Goal: Information Seeking & Learning: Learn about a topic

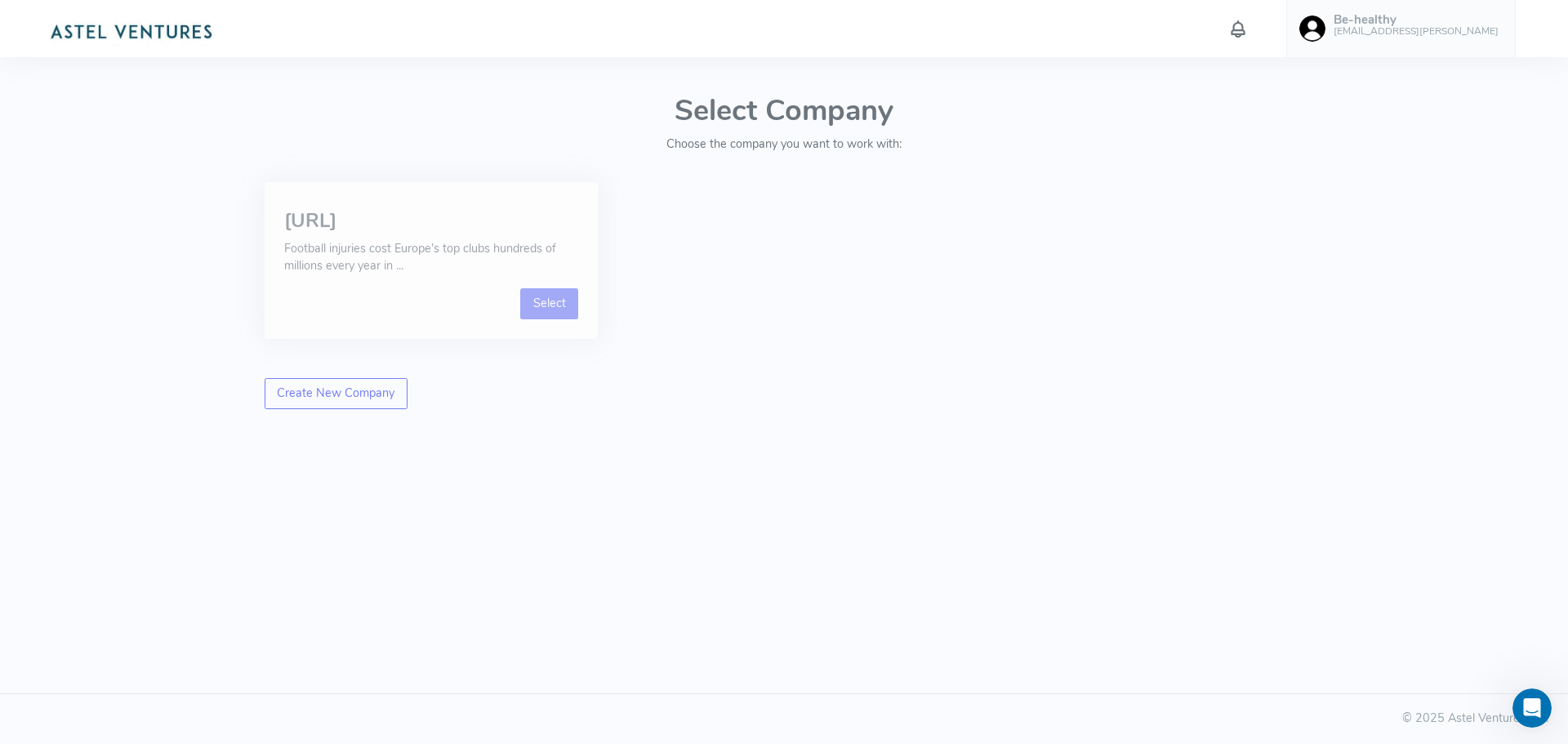
click at [546, 302] on link "Select" at bounding box center [548, 304] width 58 height 31
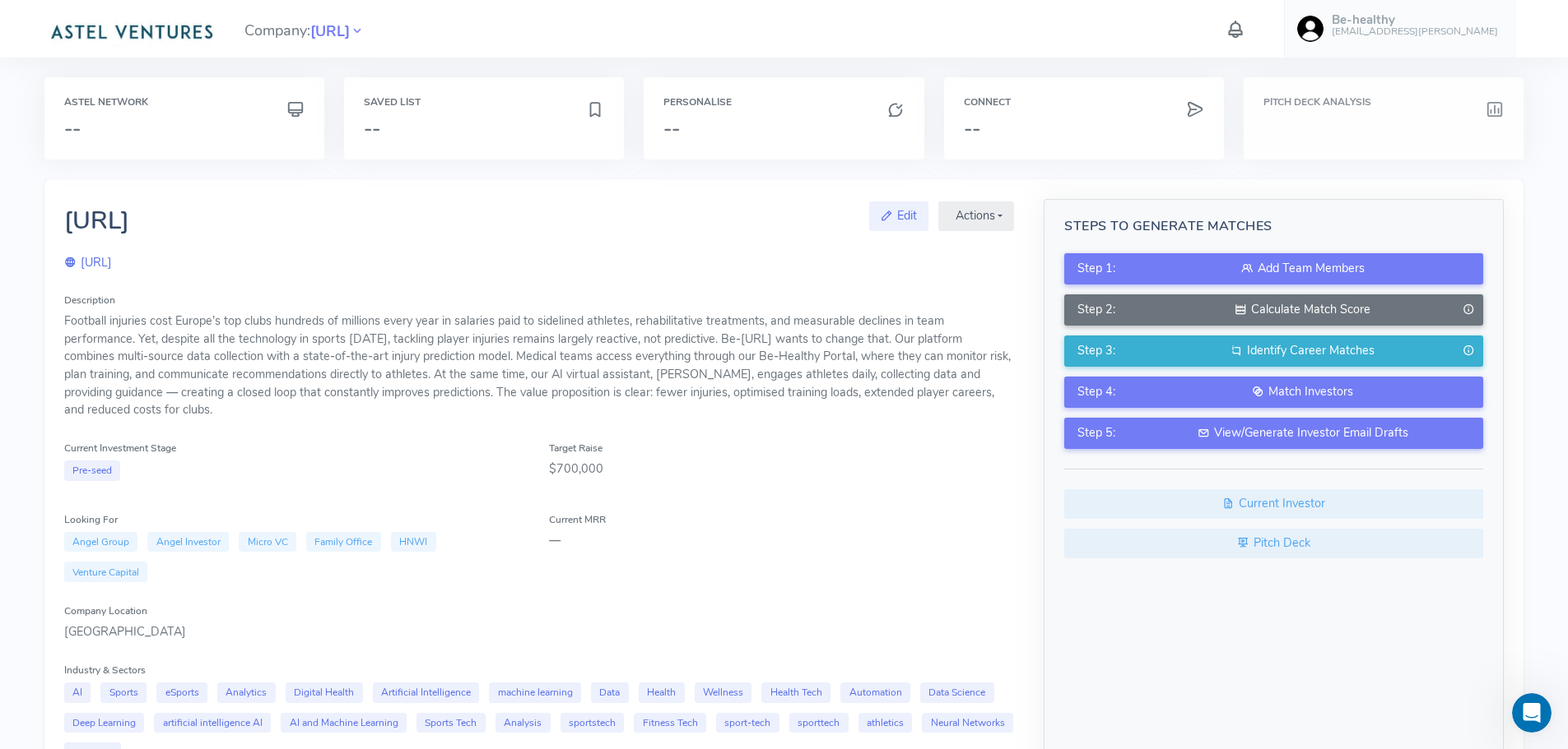
click at [1316, 116] on div "Pitch Deck Analysis" at bounding box center [1383, 118] width 280 height 82
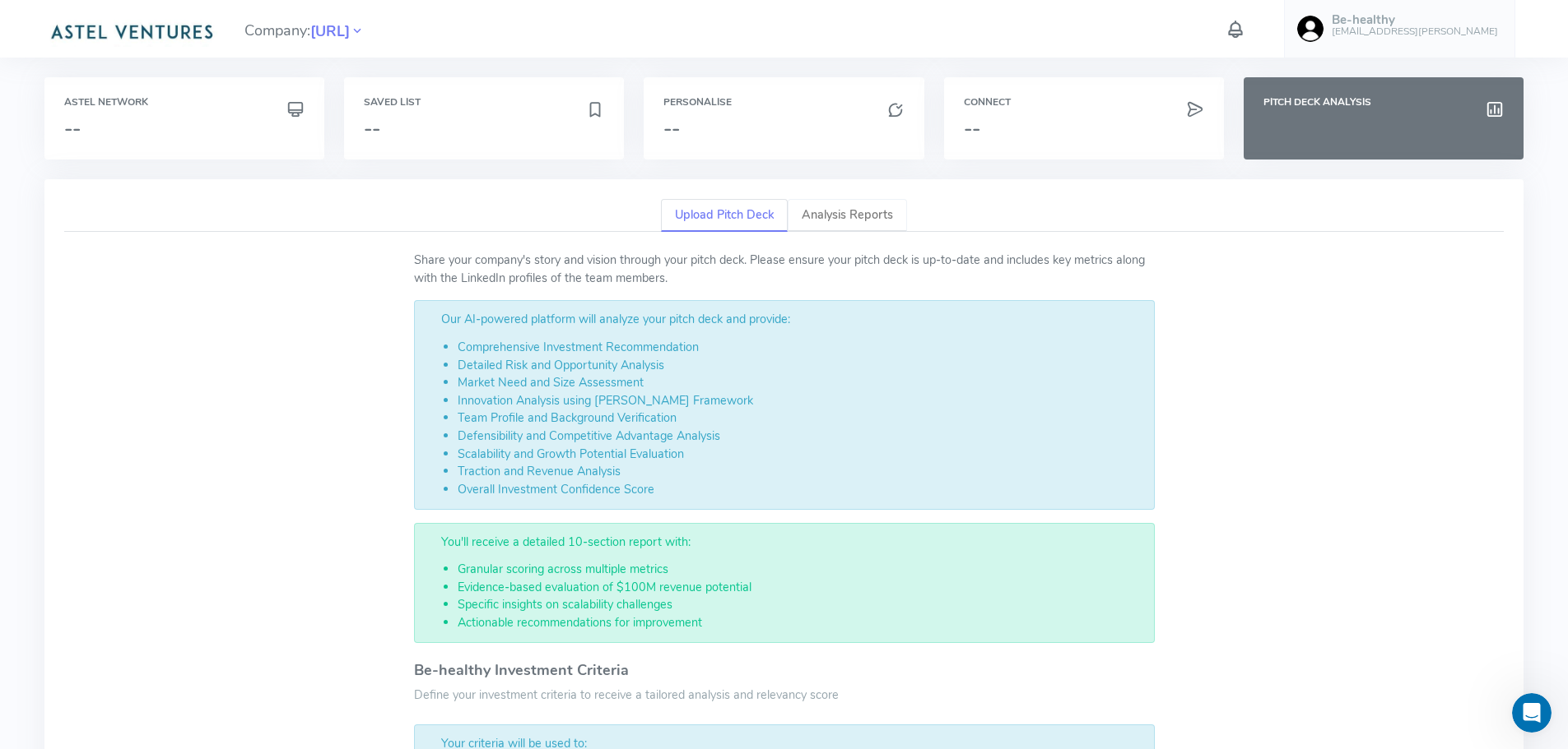
click at [836, 215] on link "Analysis Reports" at bounding box center [848, 216] width 119 height 33
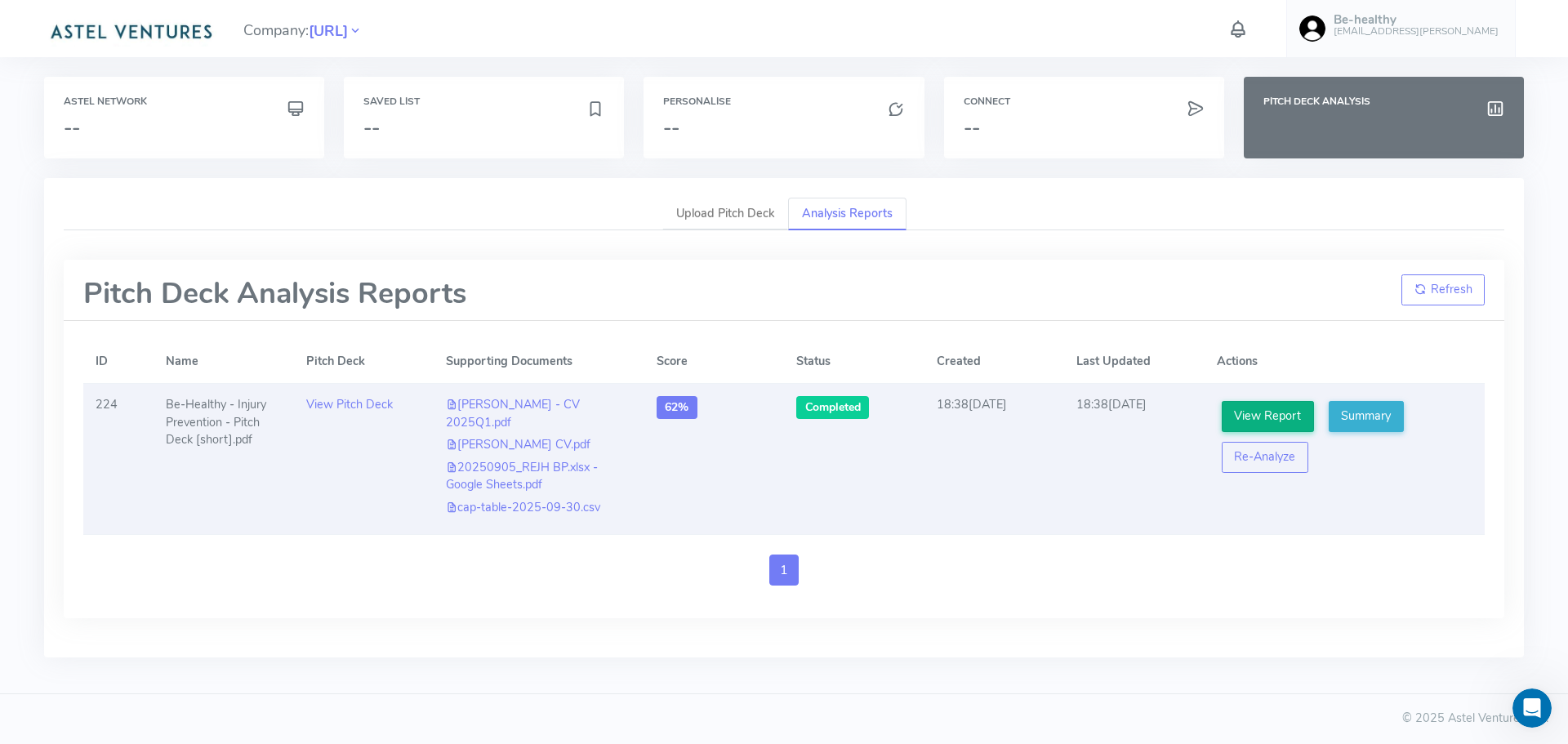
click at [1275, 418] on link "View Report" at bounding box center [1268, 416] width 92 height 31
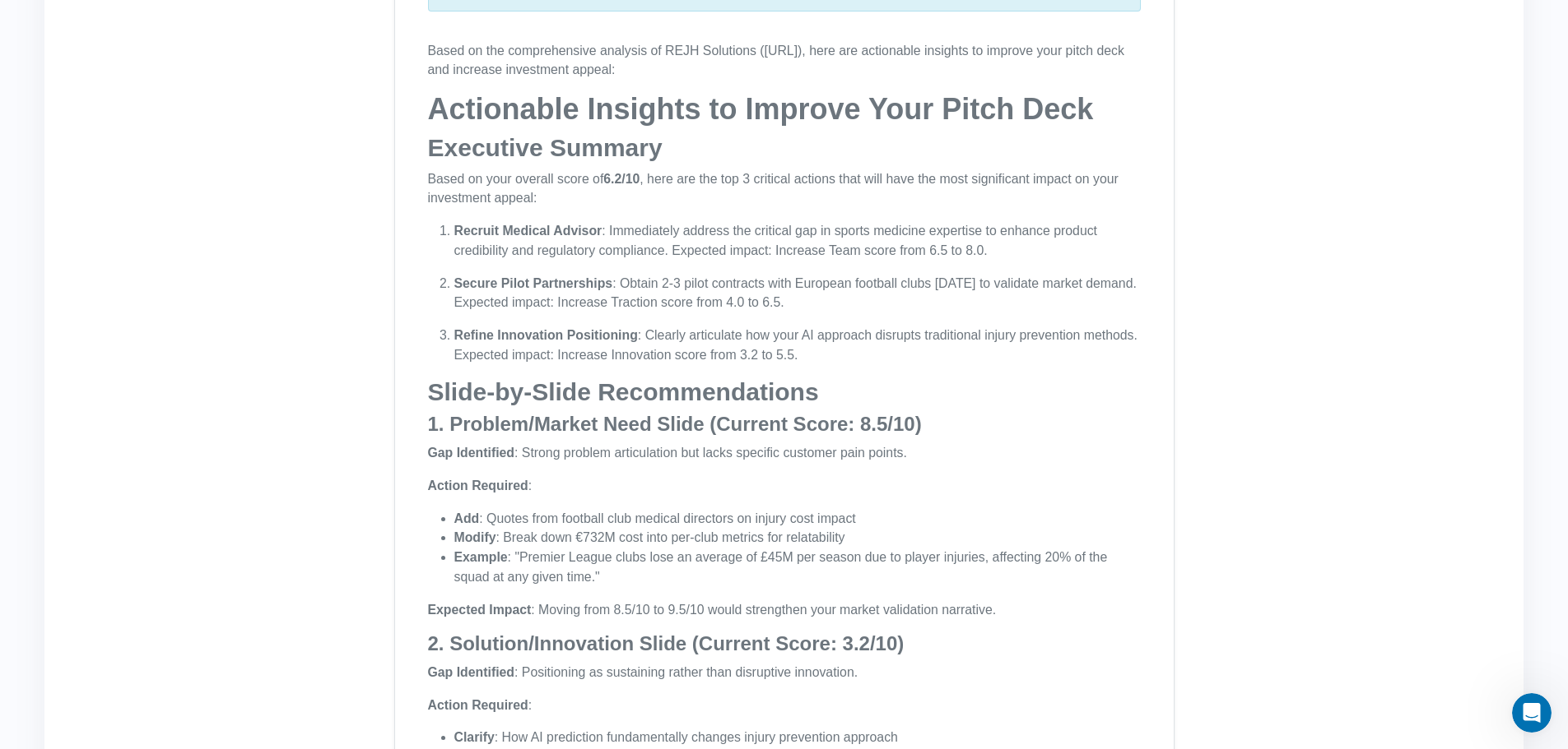
scroll to position [576, 0]
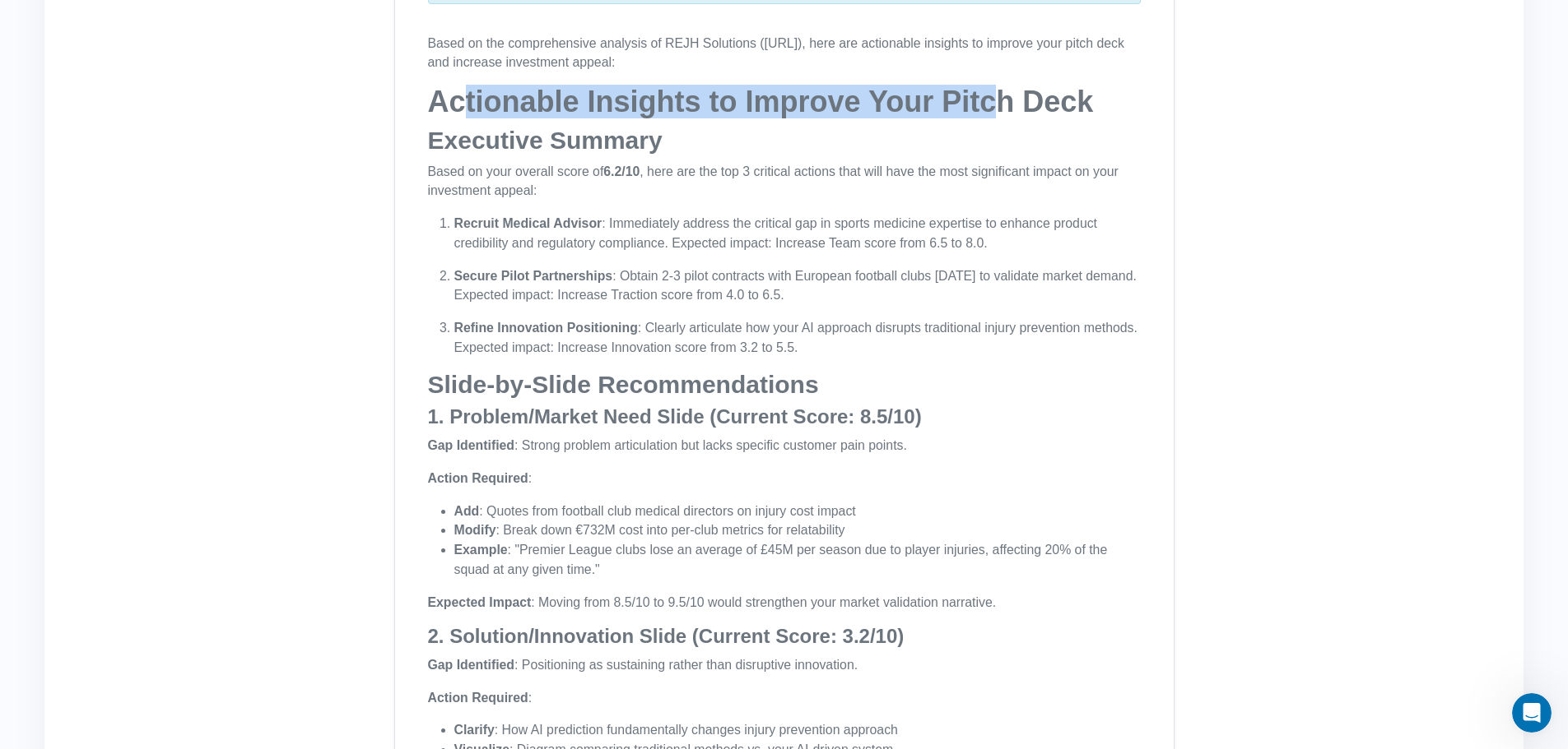
drag, startPoint x: 468, startPoint y: 114, endPoint x: 1006, endPoint y: 112, distance: 538.0
click at [1037, 112] on h1 "Actionable Insights to Improve Your Pitch Deck" at bounding box center [784, 103] width 712 height 33
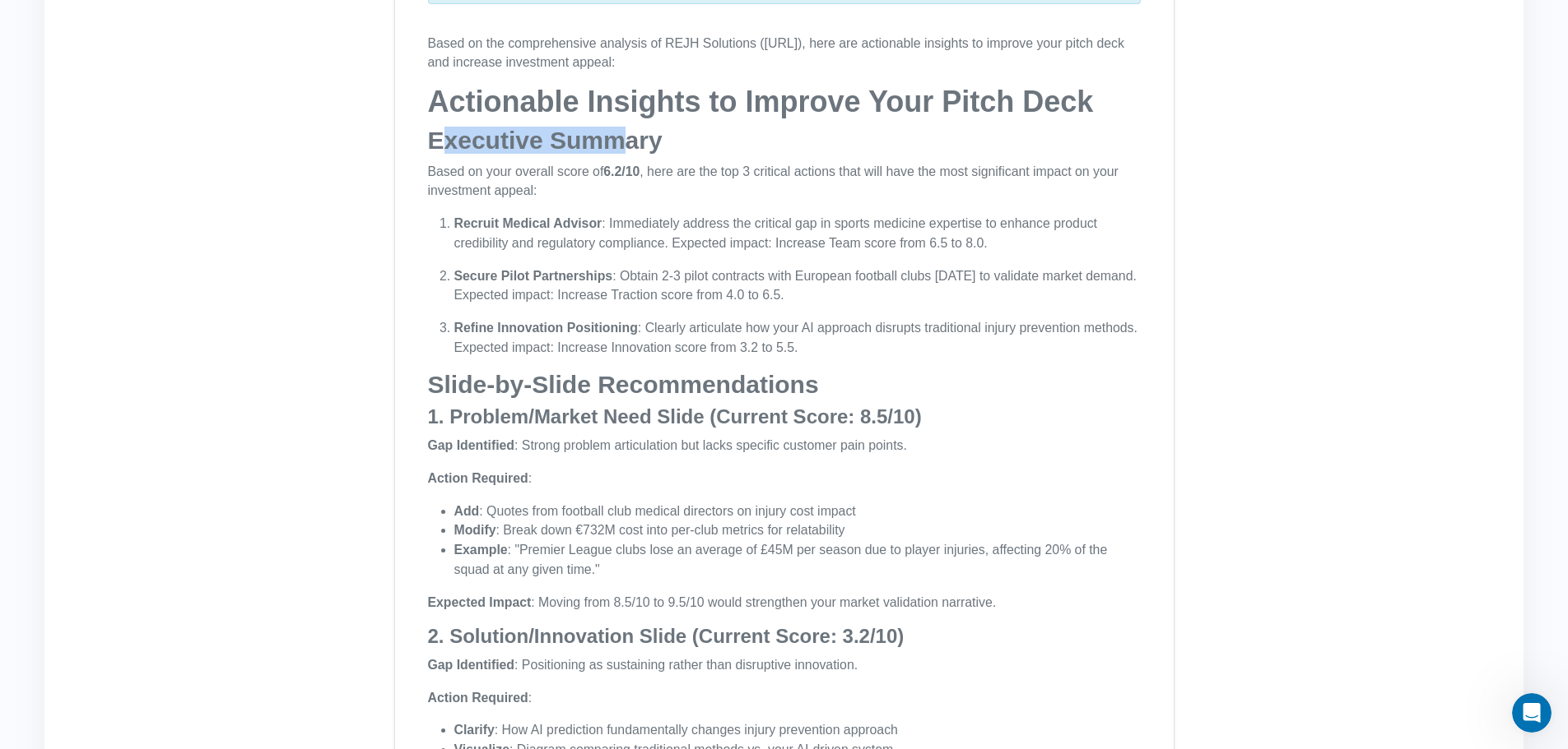
drag, startPoint x: 440, startPoint y: 153, endPoint x: 608, endPoint y: 147, distance: 168.1
click at [621, 145] on h2 "Executive Summary" at bounding box center [784, 139] width 712 height 27
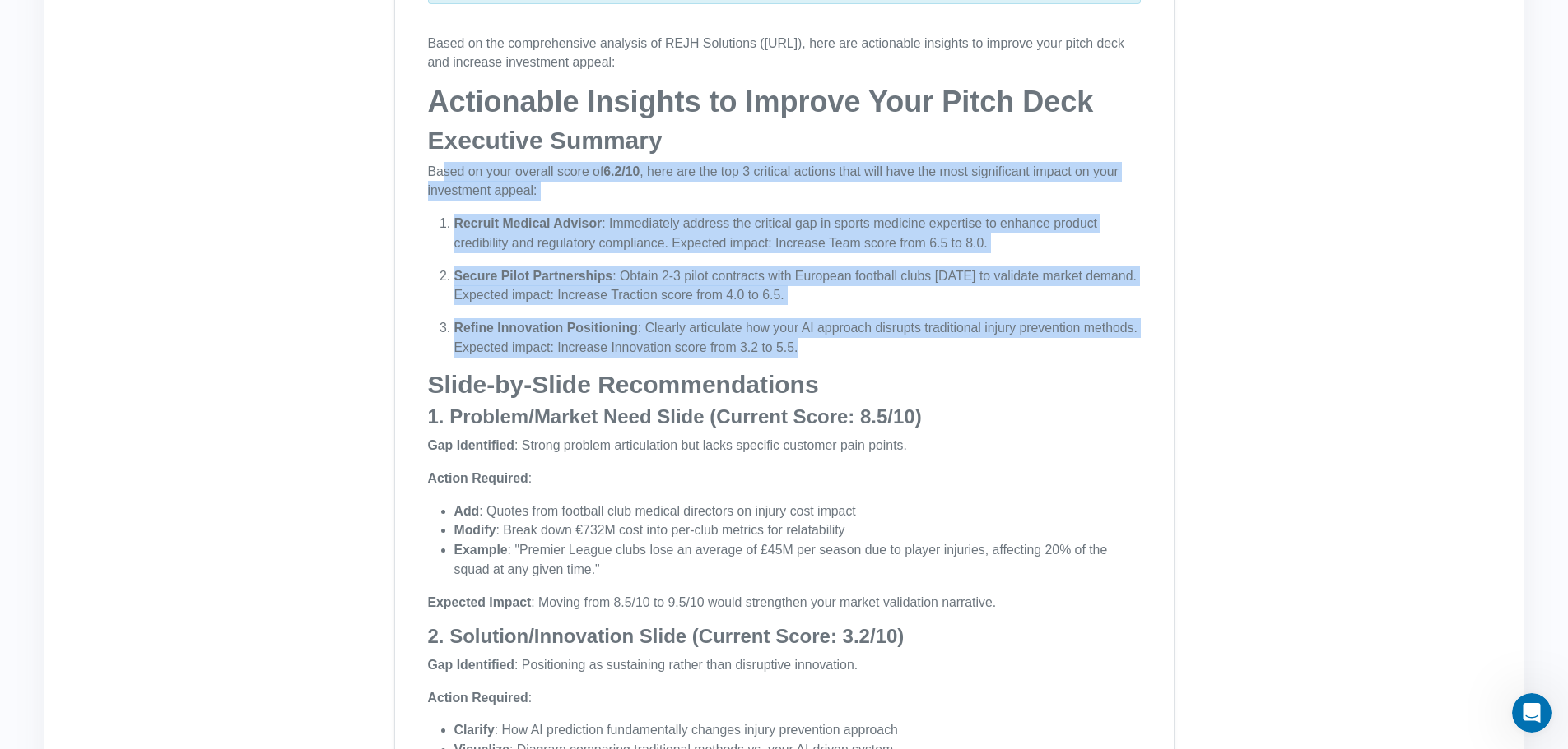
drag, startPoint x: 440, startPoint y: 175, endPoint x: 804, endPoint y: 346, distance: 402.2
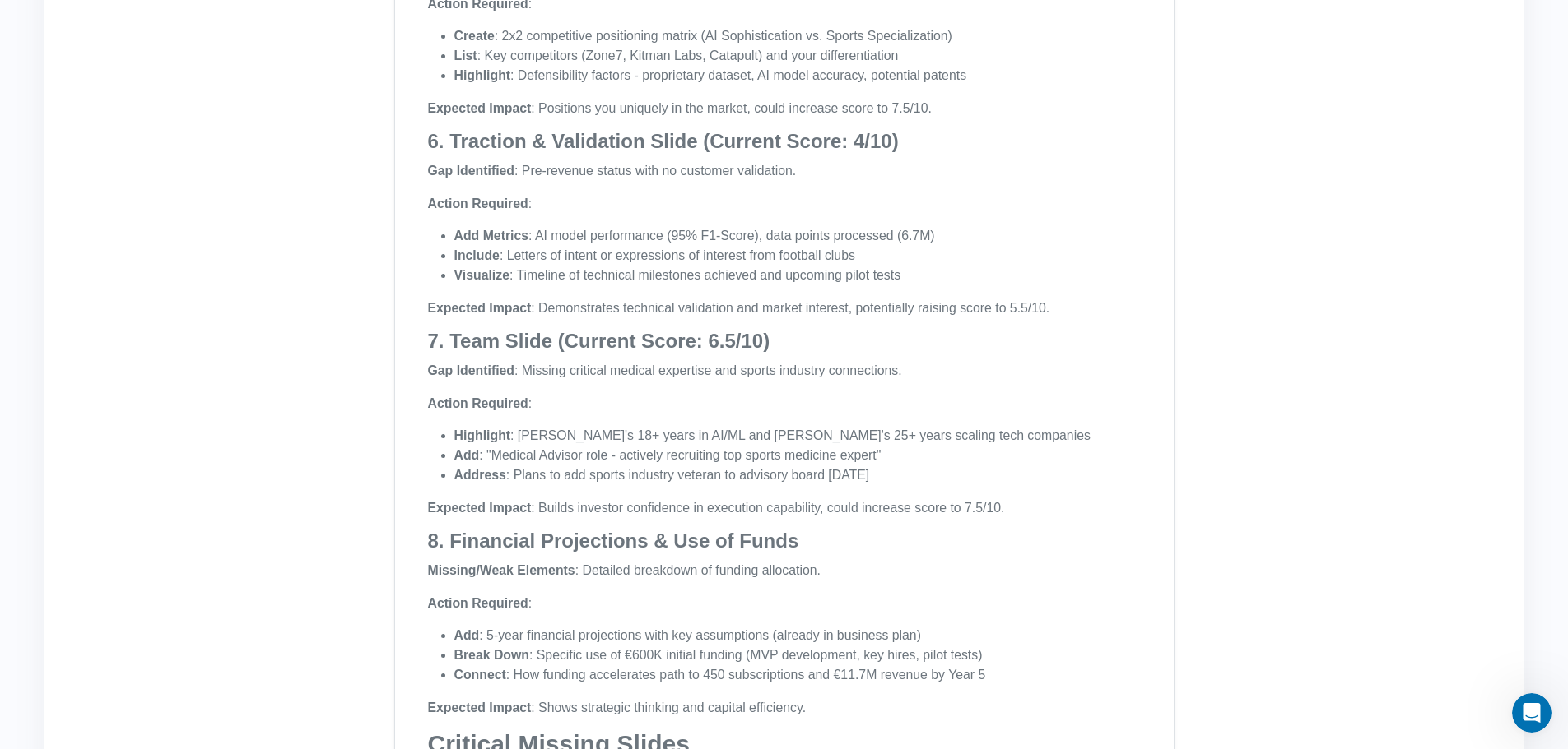
scroll to position [1892, 0]
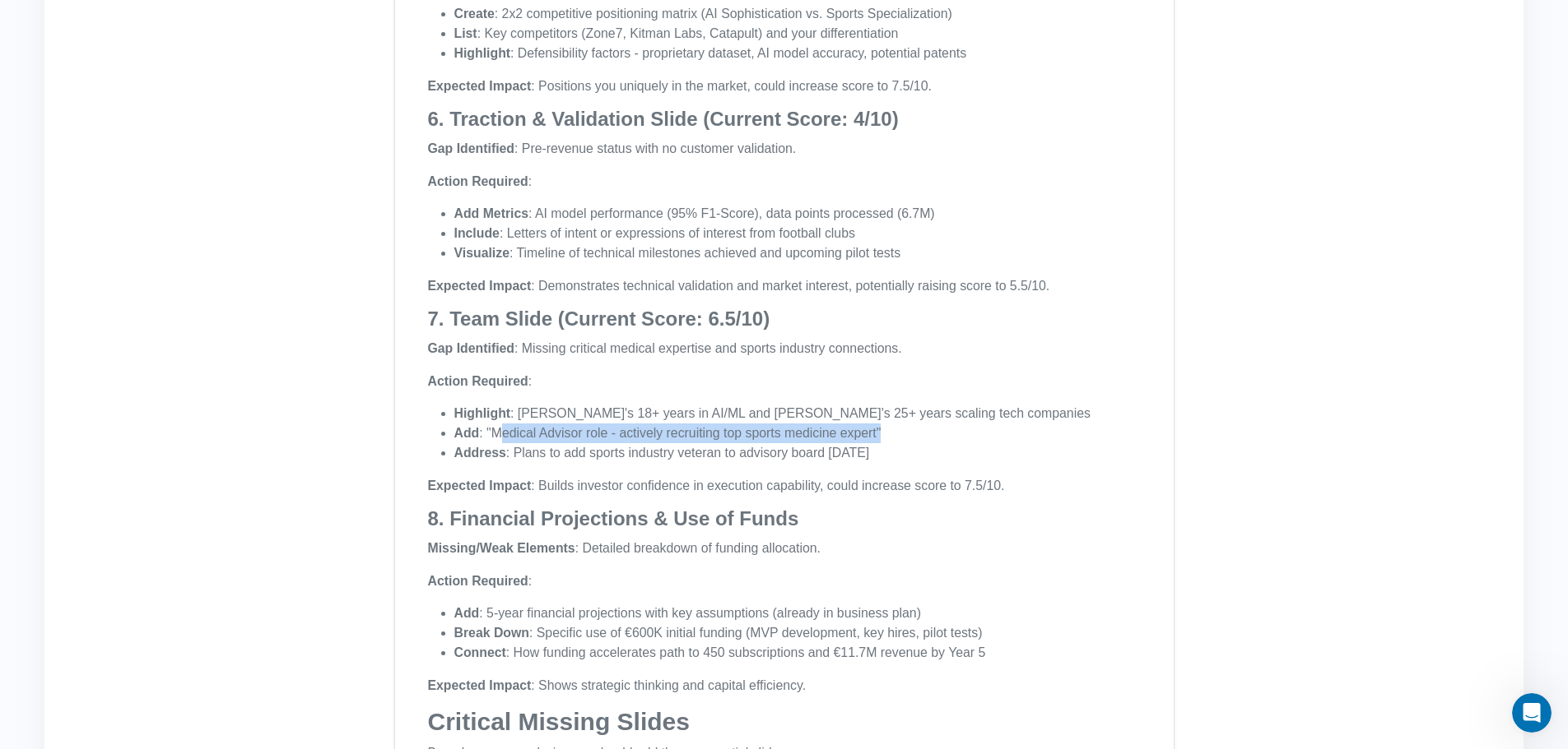
drag, startPoint x: 504, startPoint y: 437, endPoint x: 897, endPoint y: 438, distance: 393.0
click at [897, 438] on li "Add : "Medical Advisor role - actively recruiting top sports medicine expert"" at bounding box center [798, 433] width 686 height 20
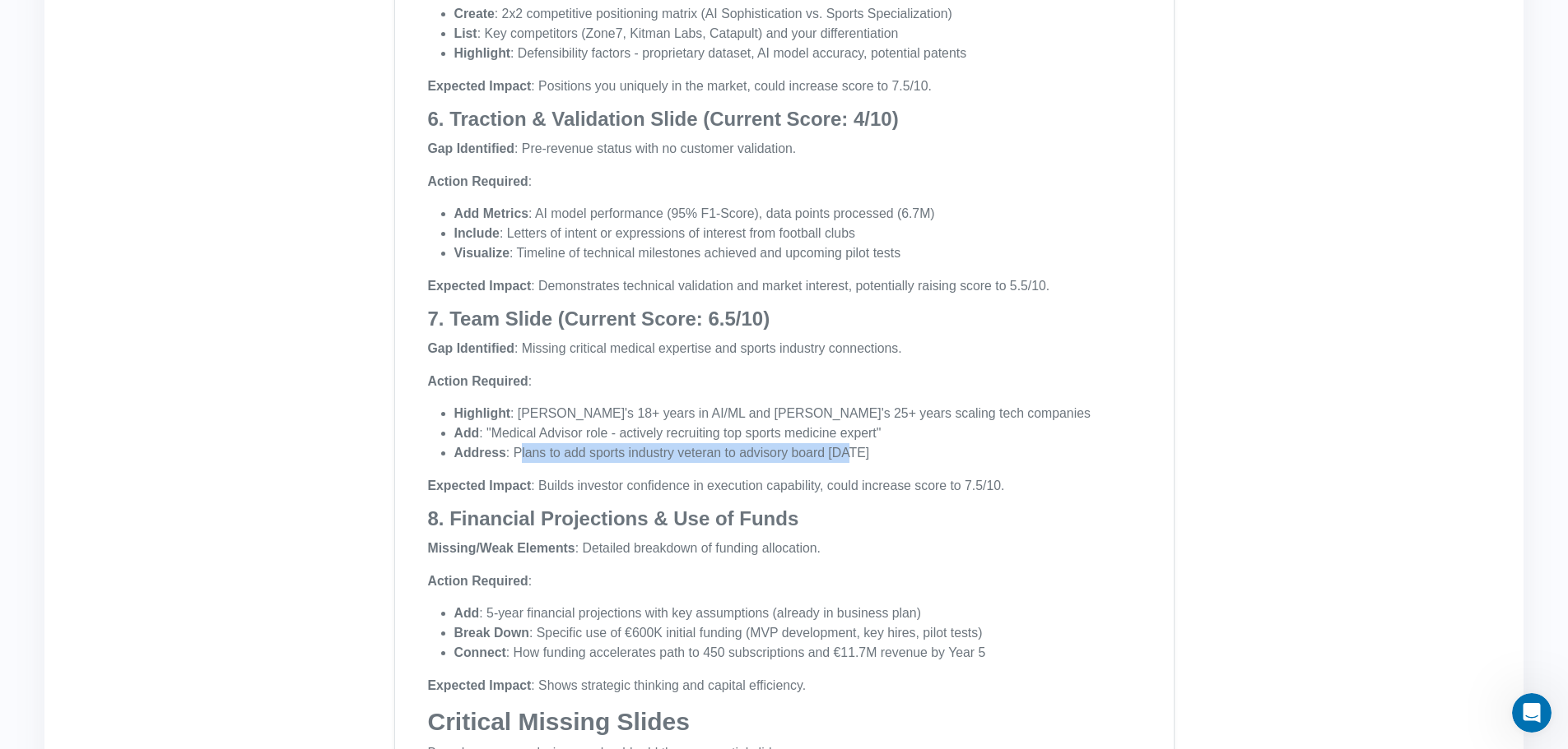
drag, startPoint x: 515, startPoint y: 458, endPoint x: 832, endPoint y: 455, distance: 317.0
click at [843, 452] on li "Address : Plans to add sports industry veteran to advisory board [DATE]" at bounding box center [798, 453] width 686 height 20
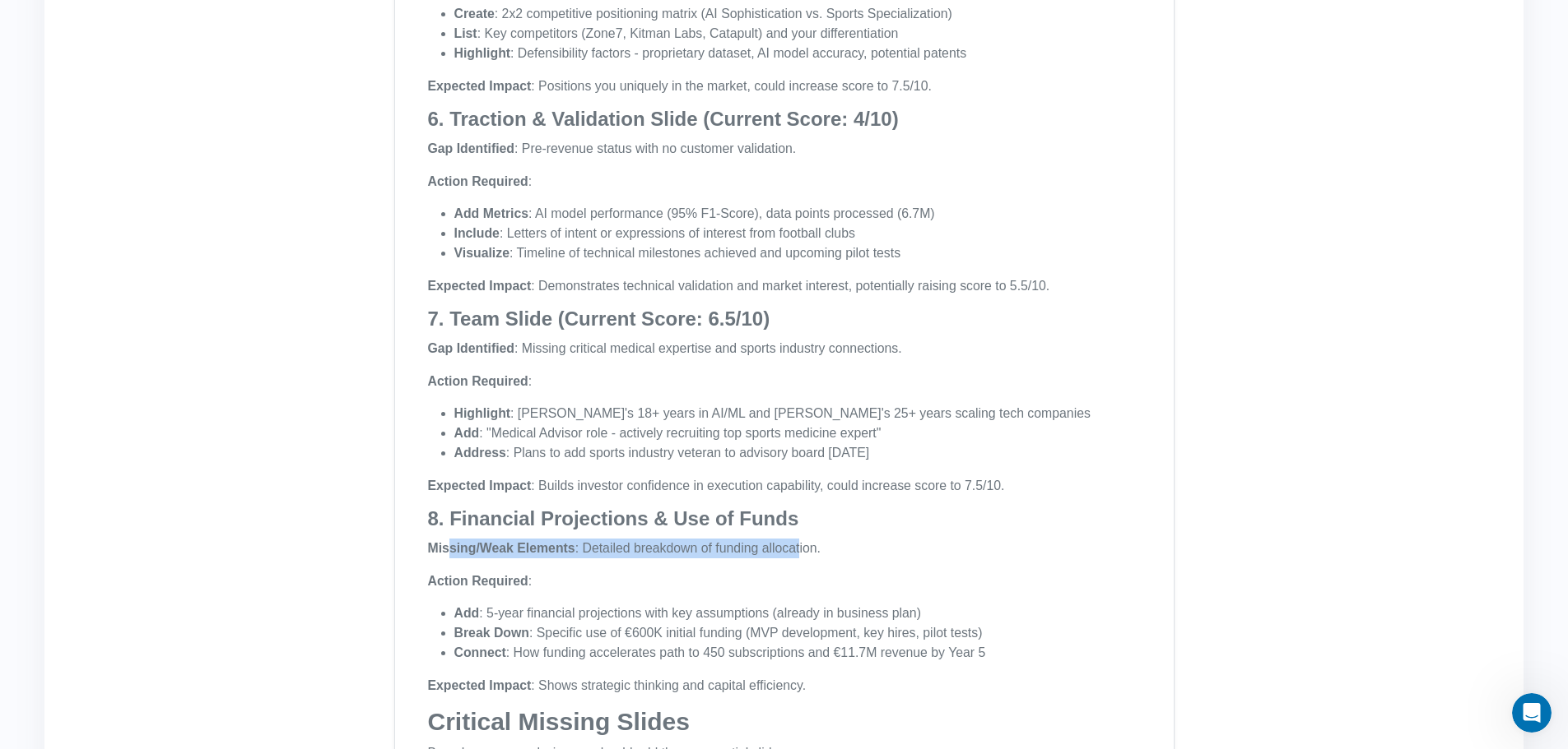
drag, startPoint x: 469, startPoint y: 549, endPoint x: 801, endPoint y: 533, distance: 332.4
drag, startPoint x: 485, startPoint y: 581, endPoint x: 510, endPoint y: 583, distance: 25.1
click at [509, 583] on strong "Action Required" at bounding box center [478, 581] width 100 height 14
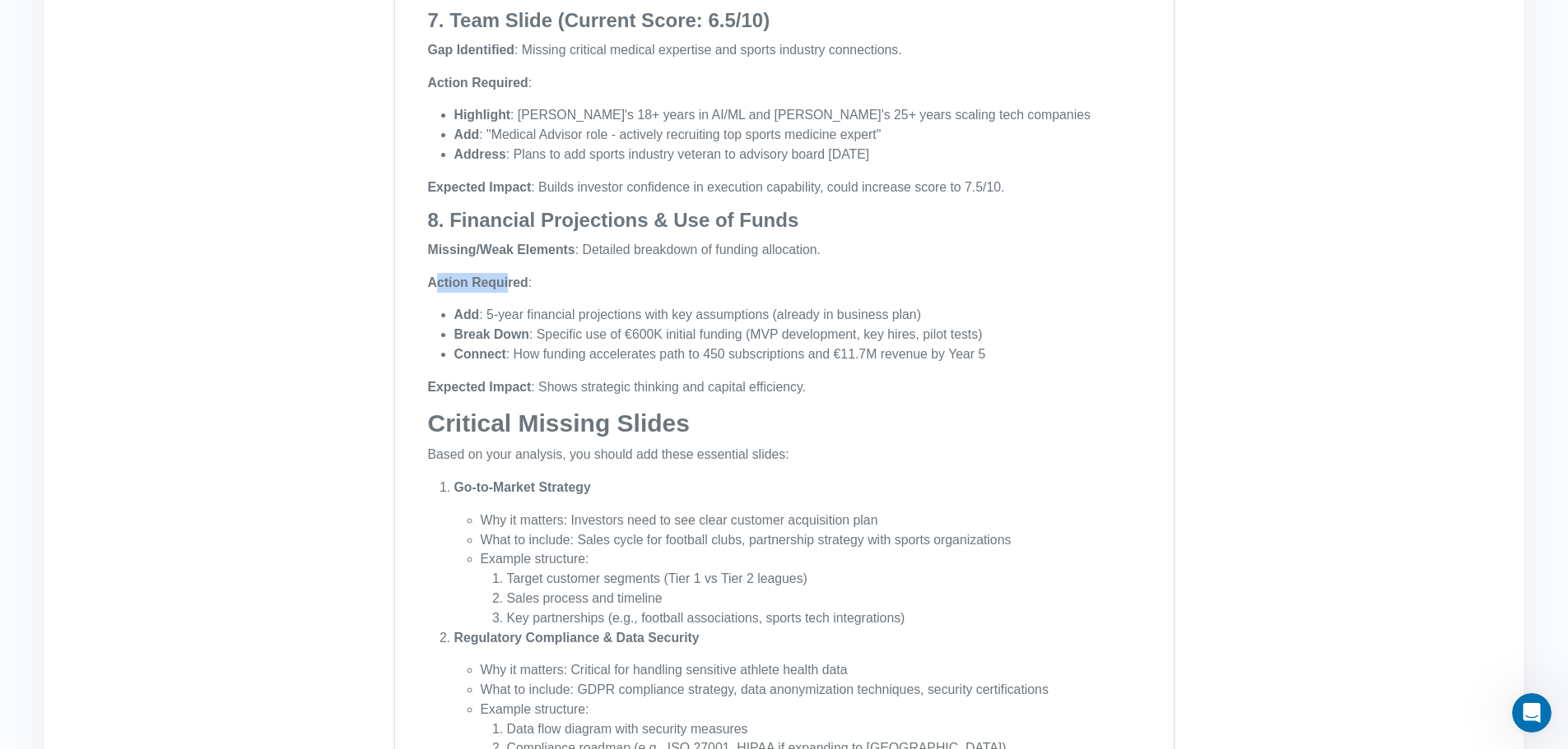
scroll to position [2221, 0]
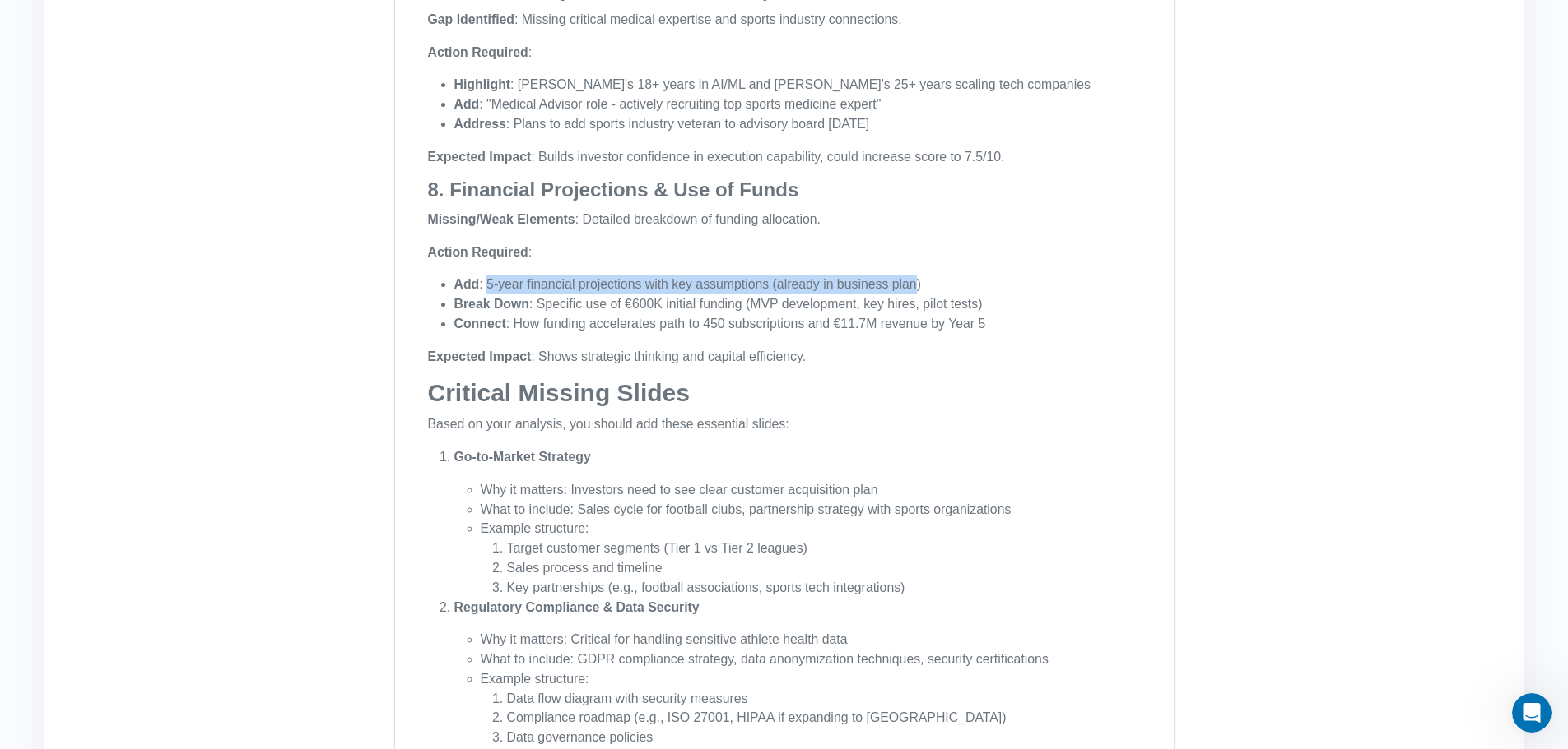
drag, startPoint x: 489, startPoint y: 285, endPoint x: 914, endPoint y: 281, distance: 425.0
click at [914, 281] on li "Add : 5-year financial projections with key assumptions (already in business pl…" at bounding box center [798, 284] width 686 height 20
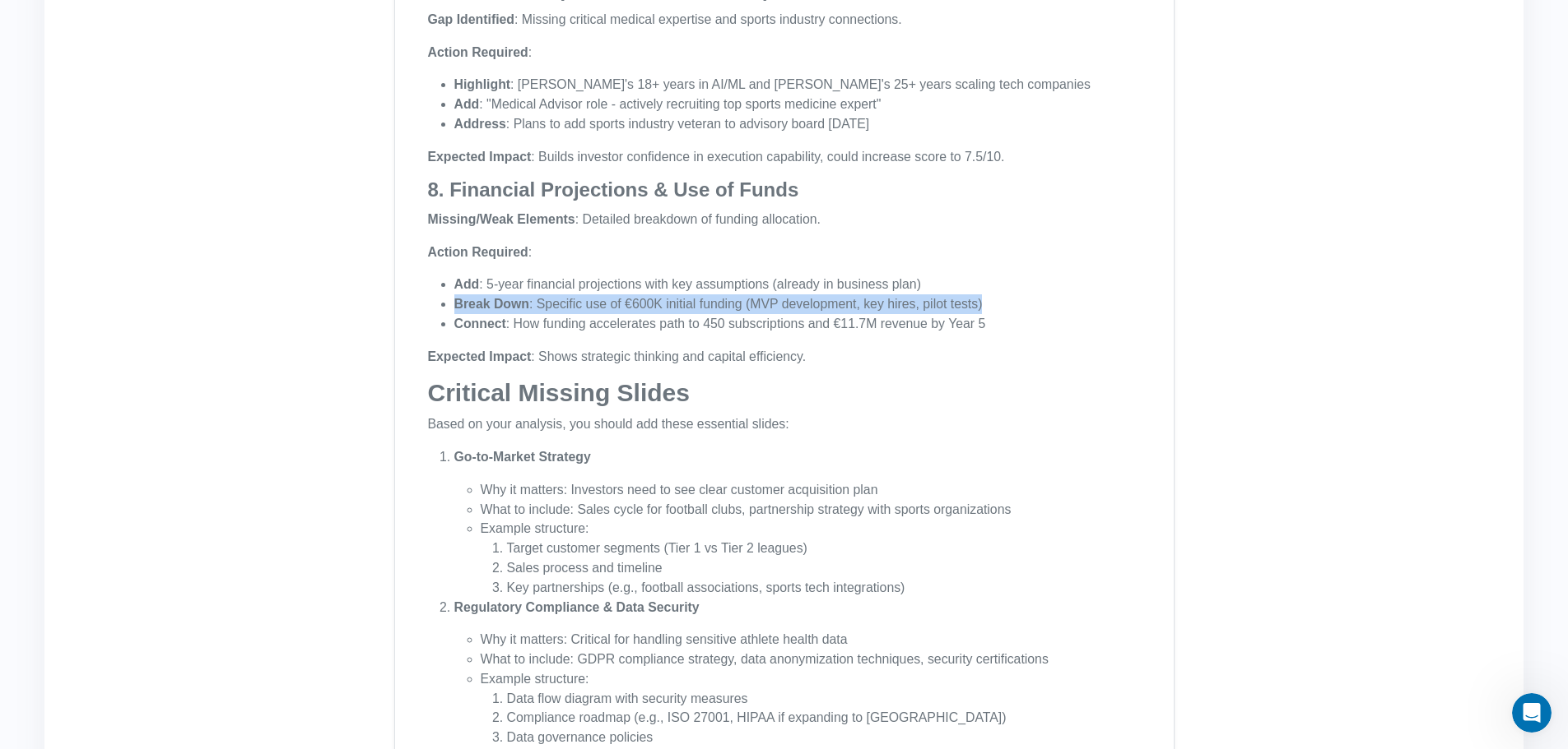
drag, startPoint x: 457, startPoint y: 308, endPoint x: 987, endPoint y: 300, distance: 530.1
click at [987, 300] on li "Break Down : Specific use of €600K initial funding (MVP development, key hires,…" at bounding box center [798, 304] width 686 height 20
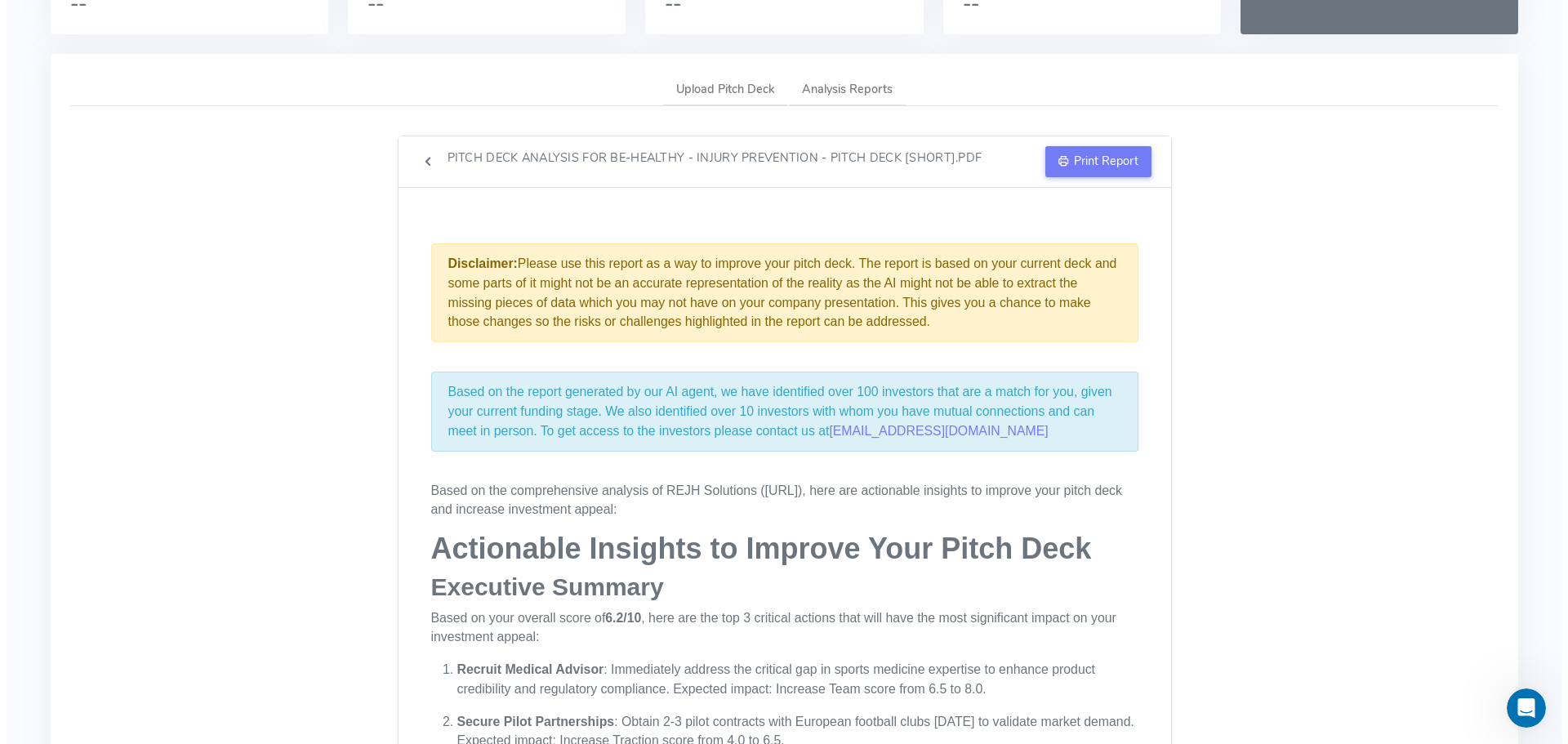
scroll to position [0, 0]
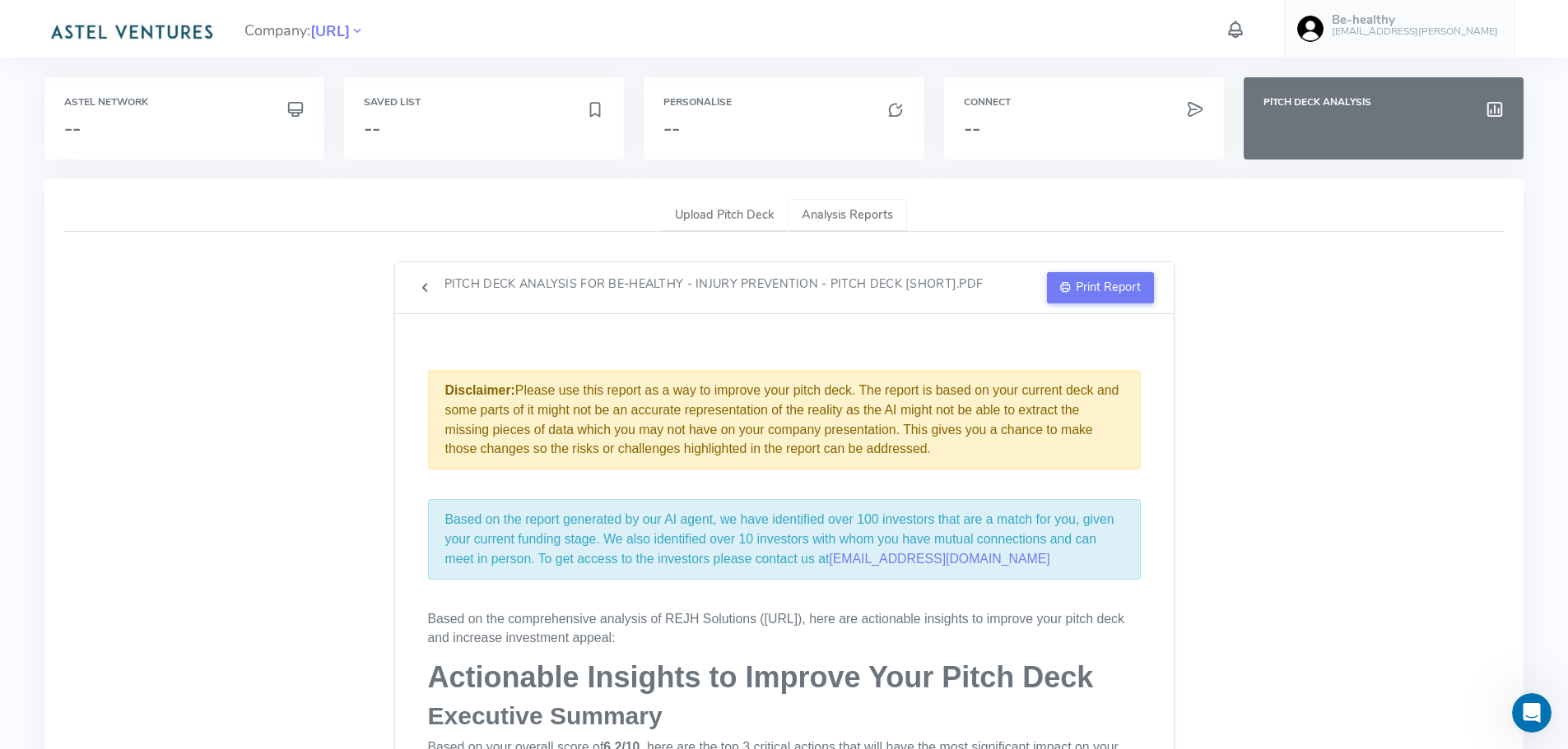
click at [827, 214] on link "Analysis Reports" at bounding box center [848, 216] width 119 height 33
